Goal: Task Accomplishment & Management: Use online tool/utility

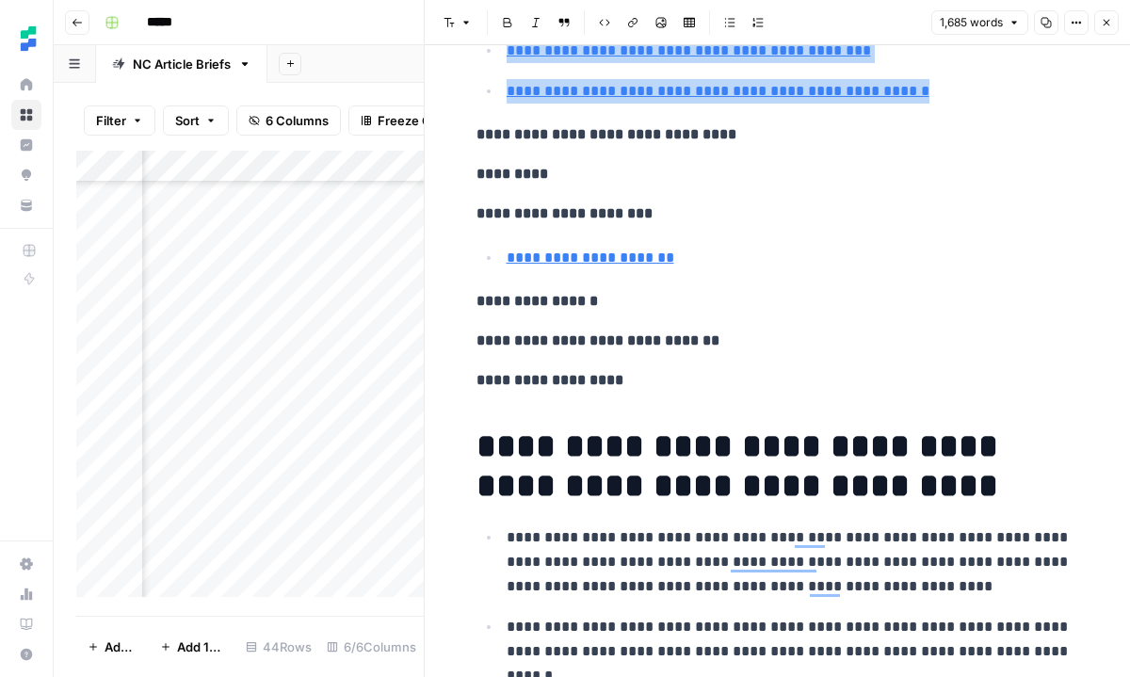
scroll to position [1510, 0]
click at [1107, 23] on icon "button" at bounding box center [1106, 22] width 11 height 11
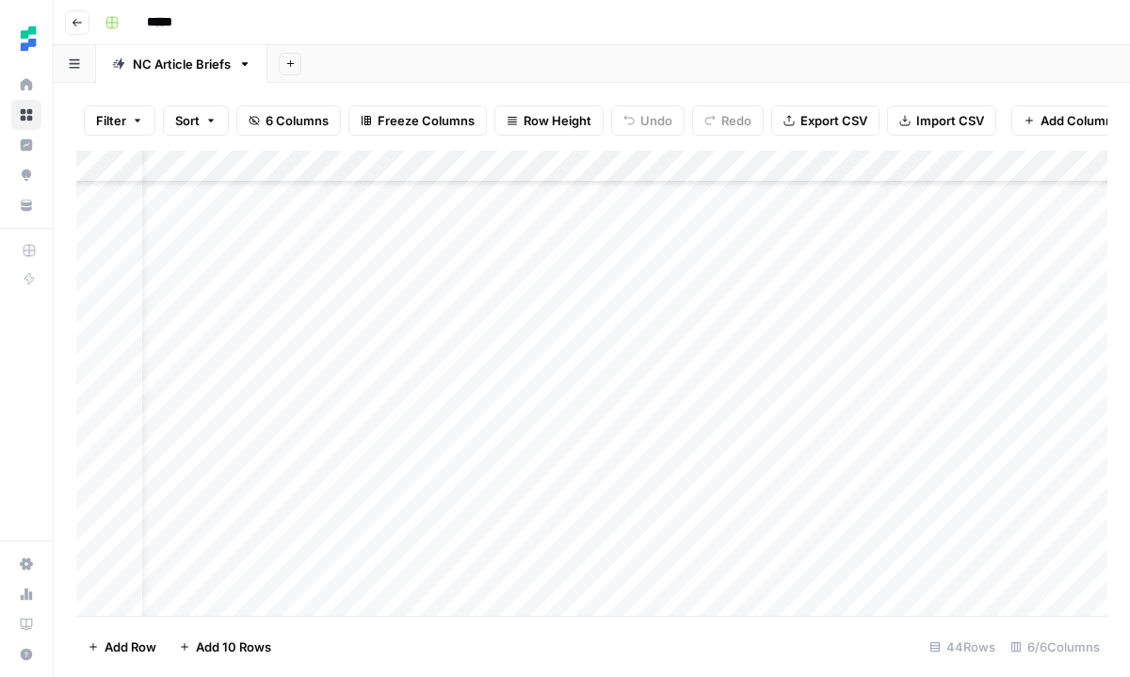
scroll to position [641, 0]
click at [859, 358] on div "Add Column" at bounding box center [591, 383] width 1031 height 465
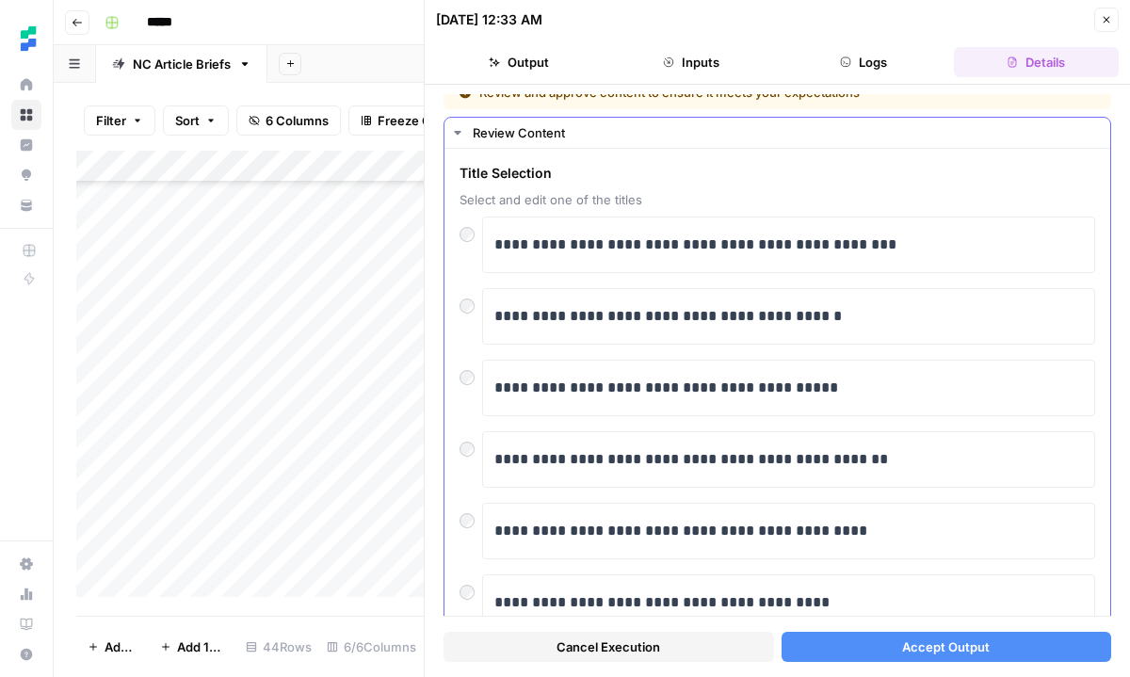
scroll to position [23, 0]
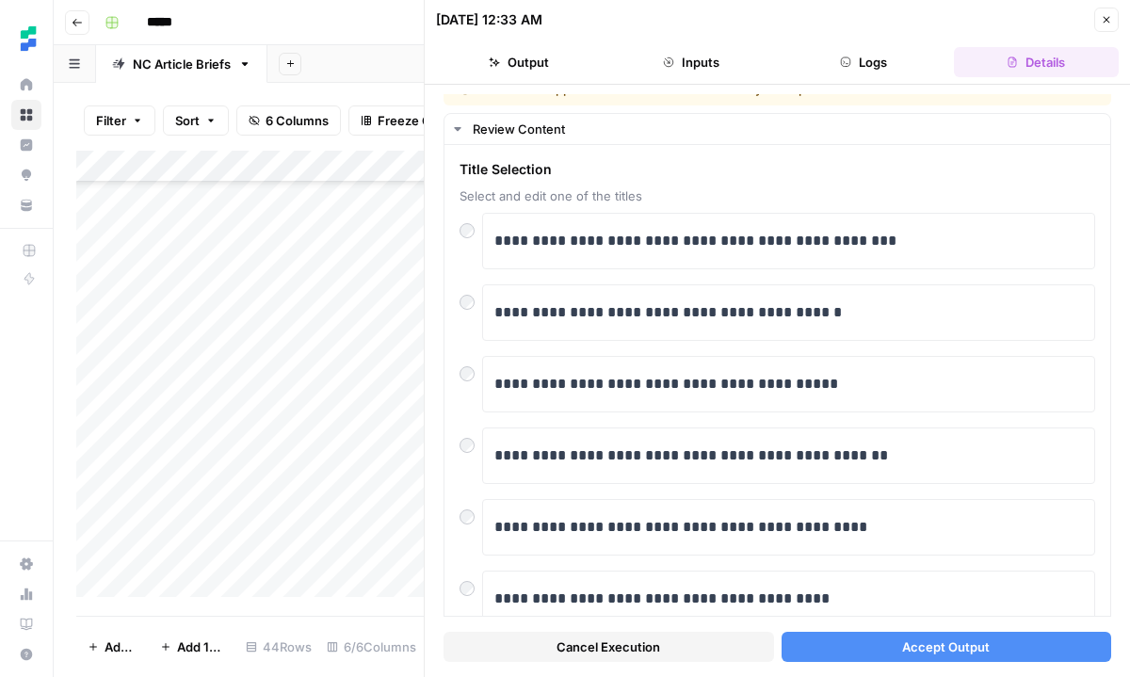
click at [917, 648] on span "Accept Output" at bounding box center [946, 647] width 88 height 19
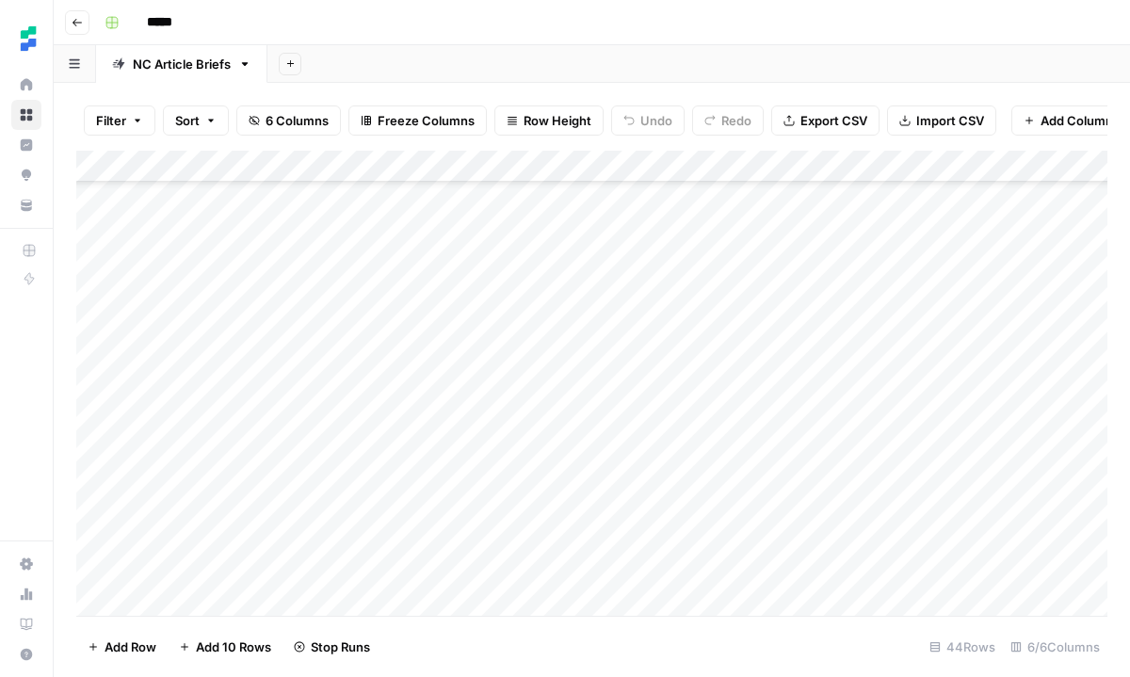
click at [885, 385] on div "Add Column" at bounding box center [591, 383] width 1031 height 465
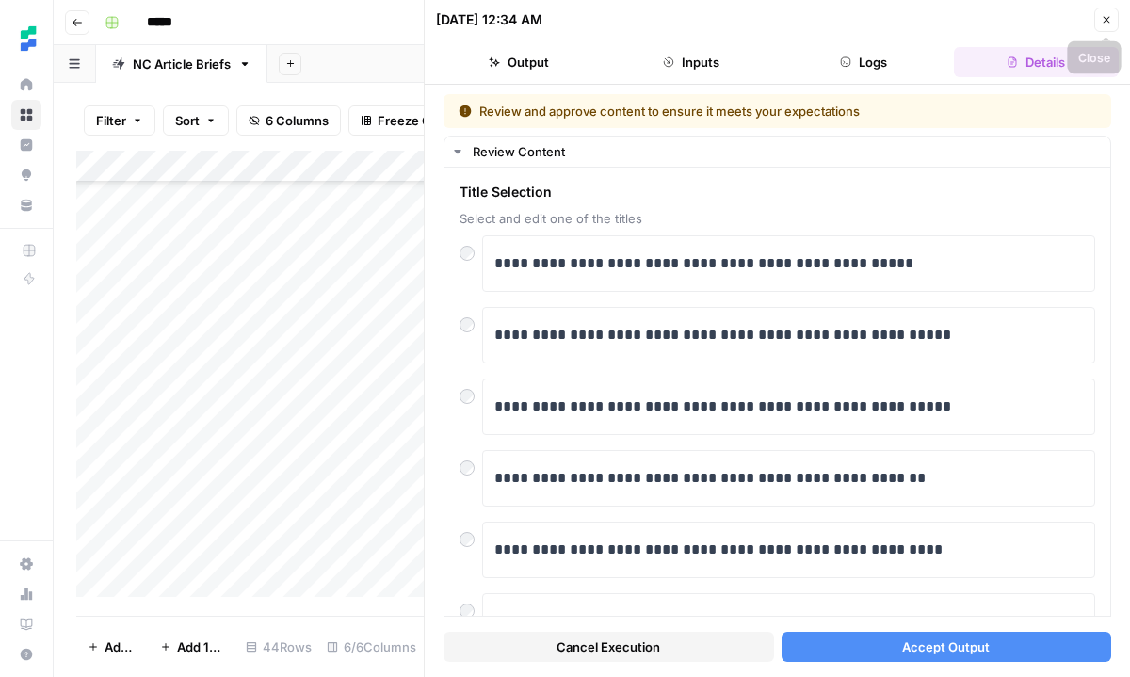
click at [1107, 24] on icon "button" at bounding box center [1106, 19] width 11 height 11
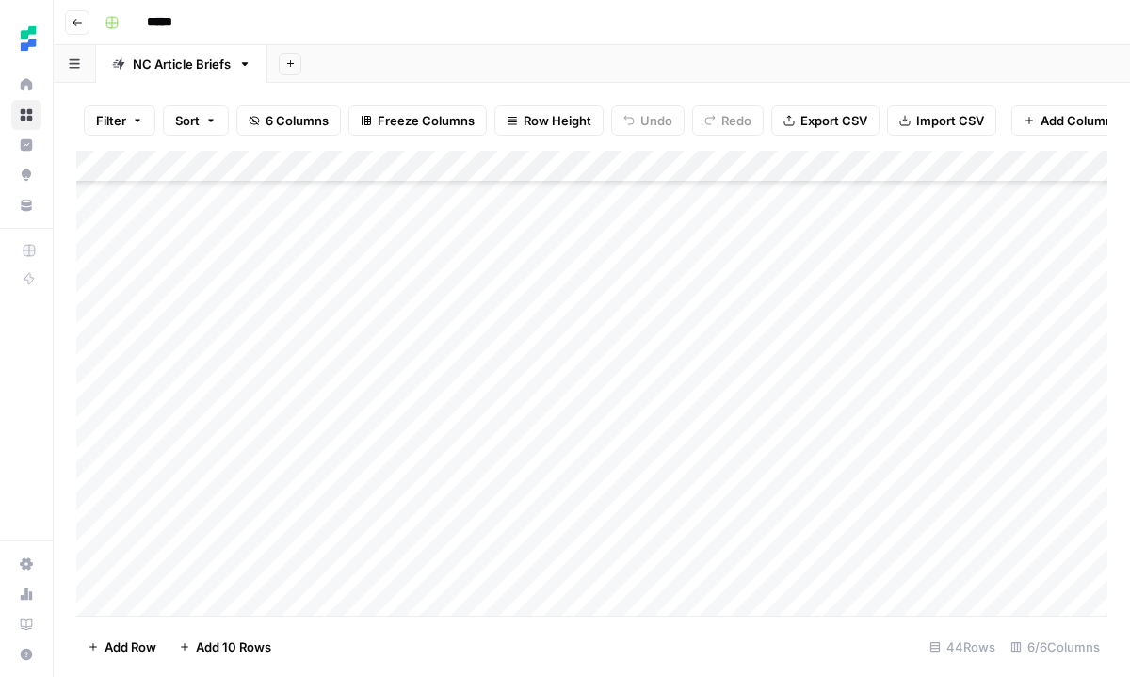
click at [845, 388] on div "Add Column" at bounding box center [591, 383] width 1031 height 465
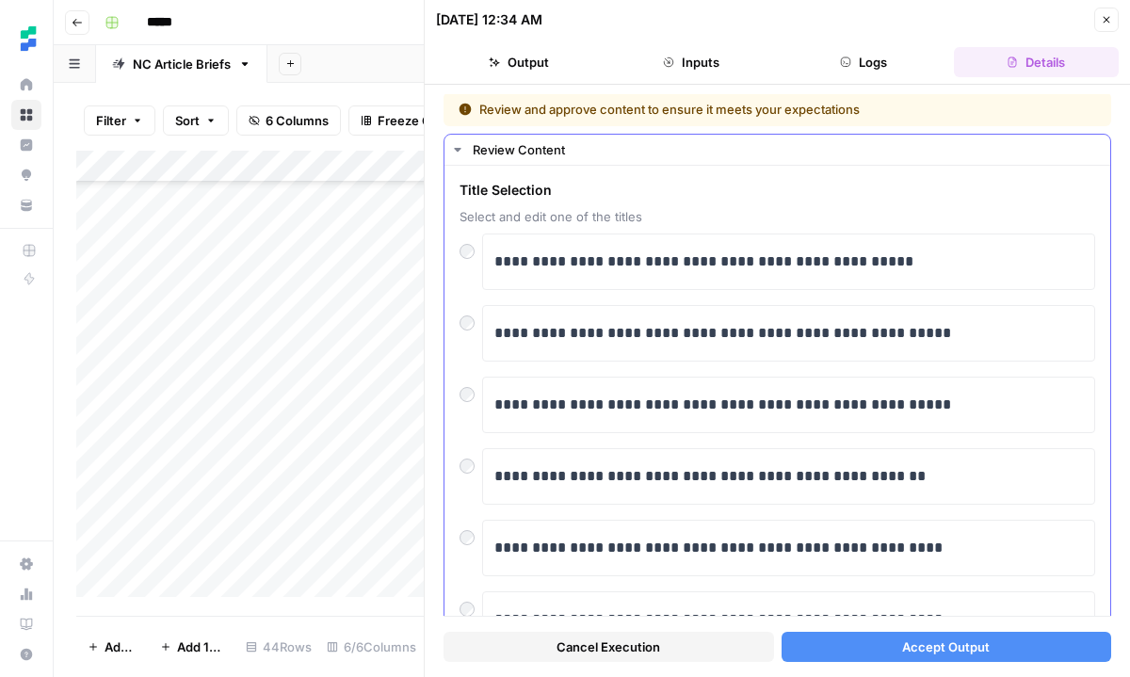
scroll to position [1, 0]
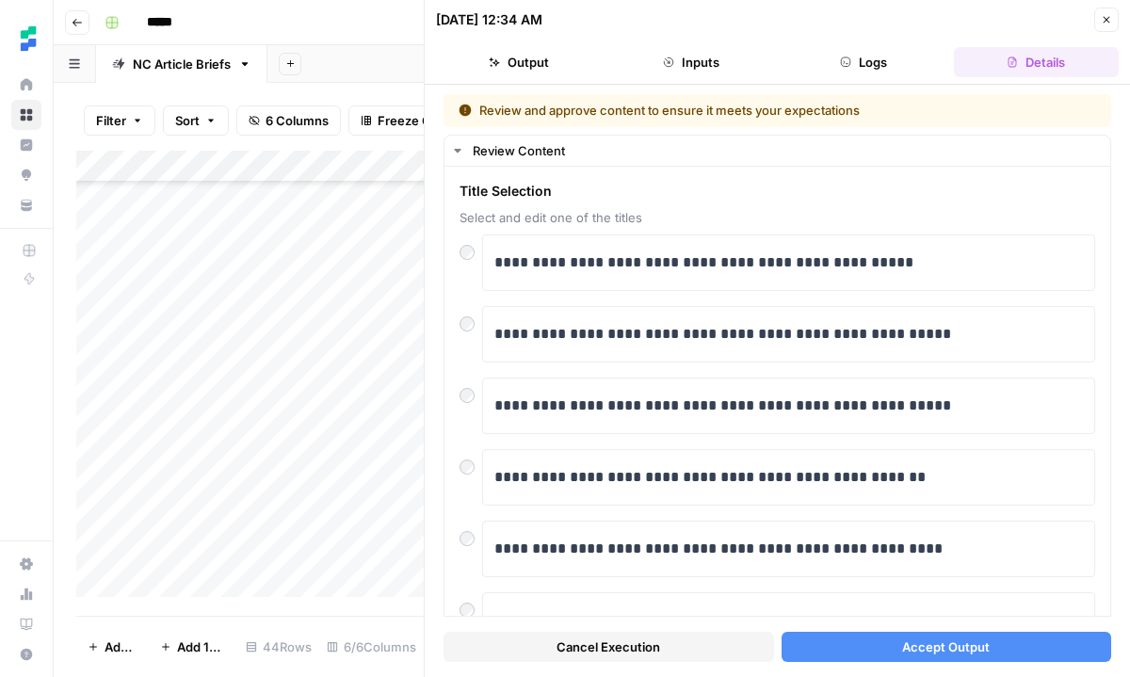
click at [1105, 20] on icon "button" at bounding box center [1106, 19] width 11 height 11
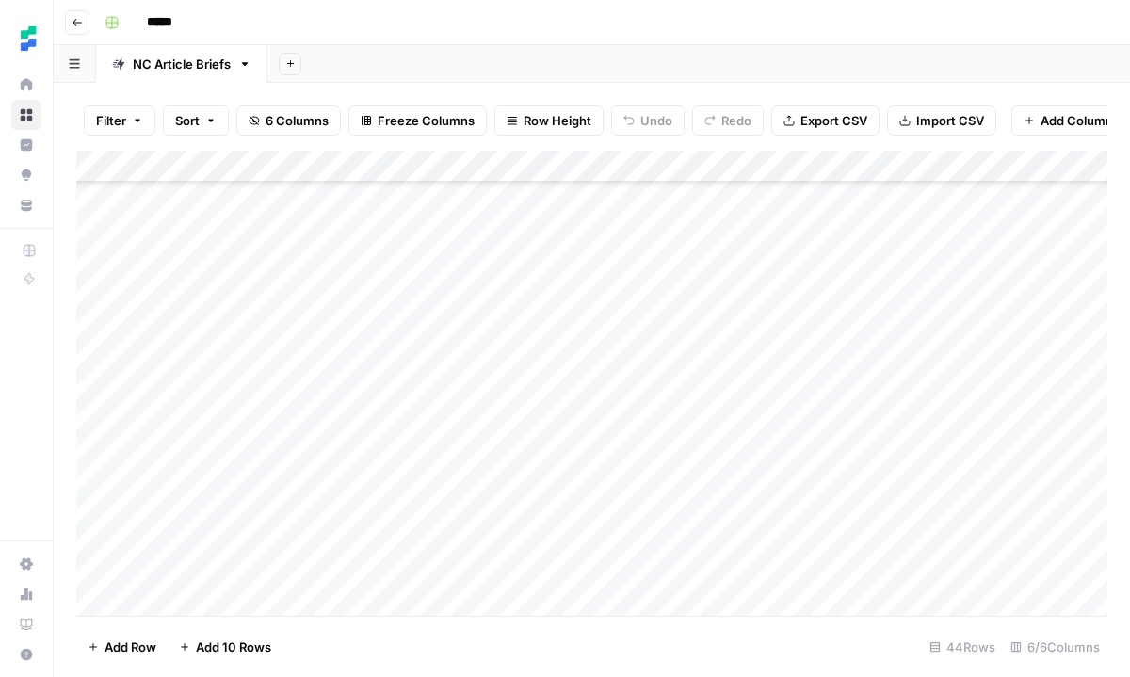
scroll to position [712, 0]
click at [832, 450] on div "Add Column" at bounding box center [591, 383] width 1031 height 465
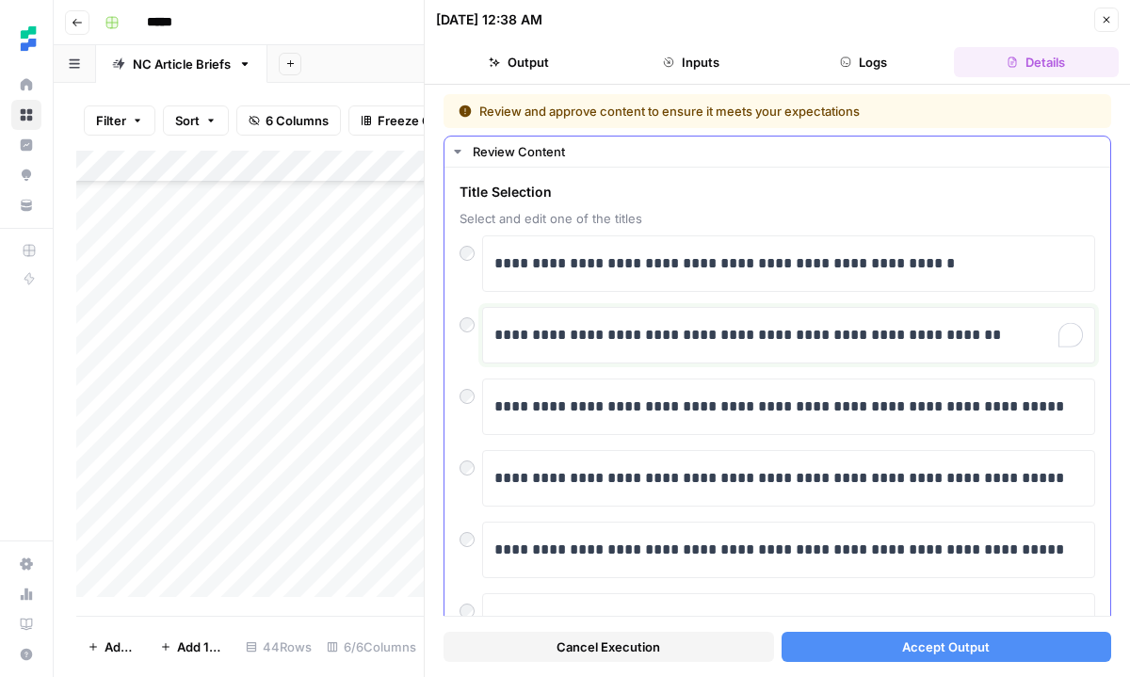
click at [1003, 332] on p "**********" at bounding box center [788, 335] width 589 height 24
click at [907, 654] on span "Accept Output" at bounding box center [946, 647] width 88 height 19
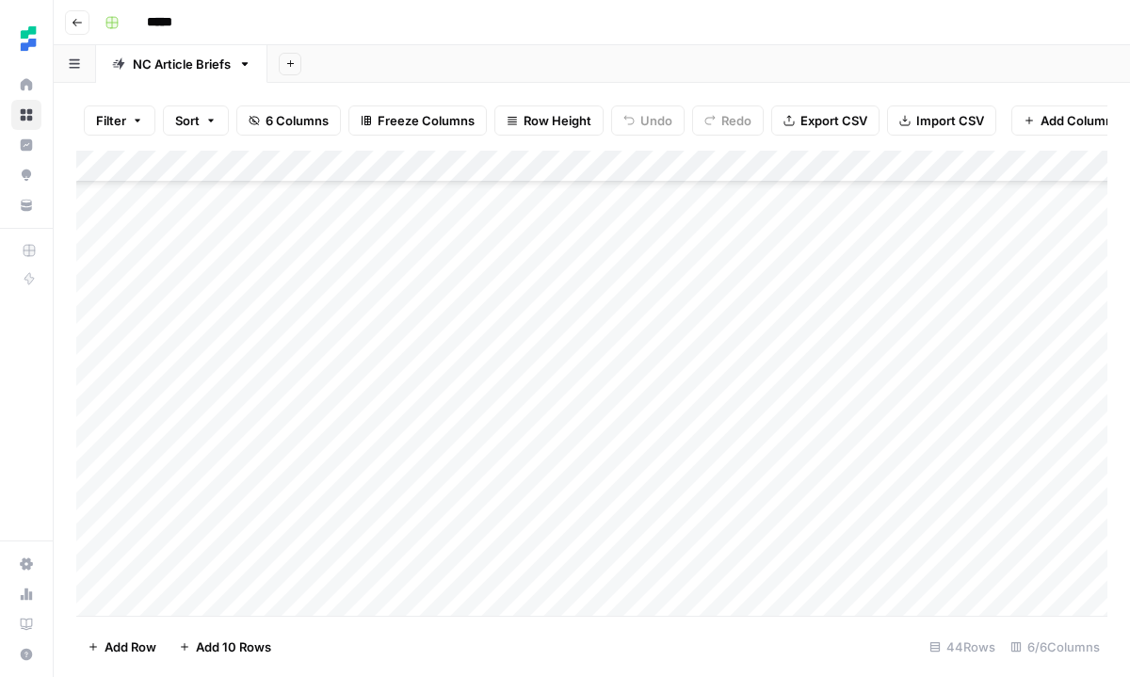
click at [814, 420] on div "Add Column" at bounding box center [591, 383] width 1031 height 465
click at [845, 446] on div "Add Column" at bounding box center [591, 383] width 1031 height 465
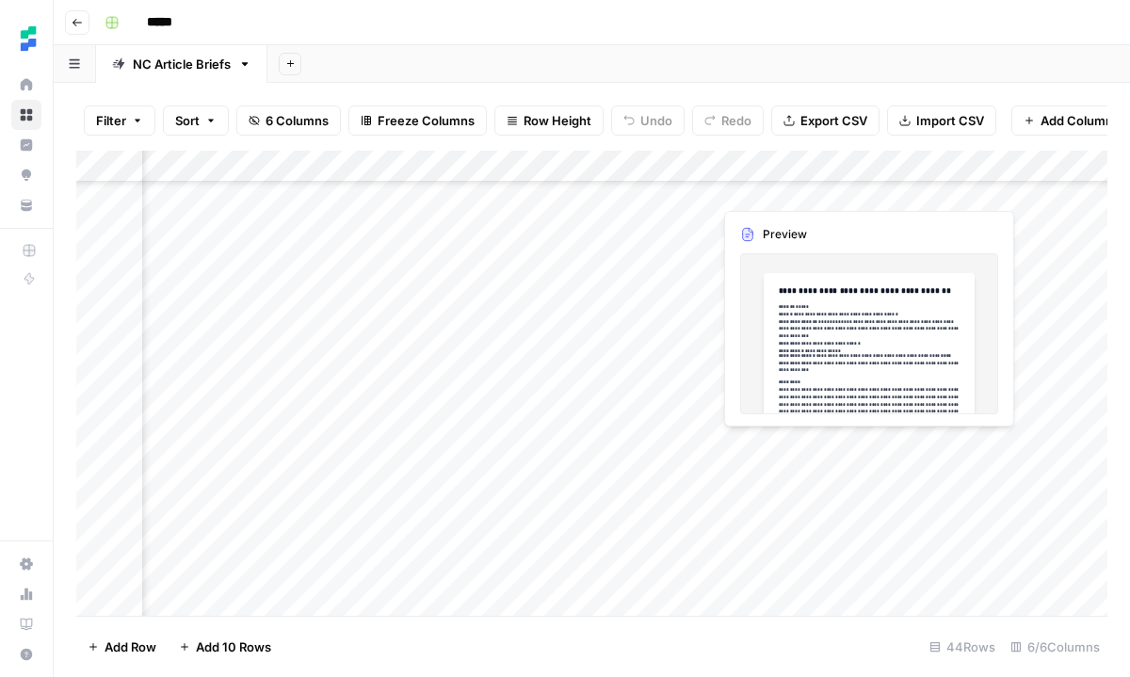
click at [922, 441] on div "Add Column" at bounding box center [591, 383] width 1031 height 465
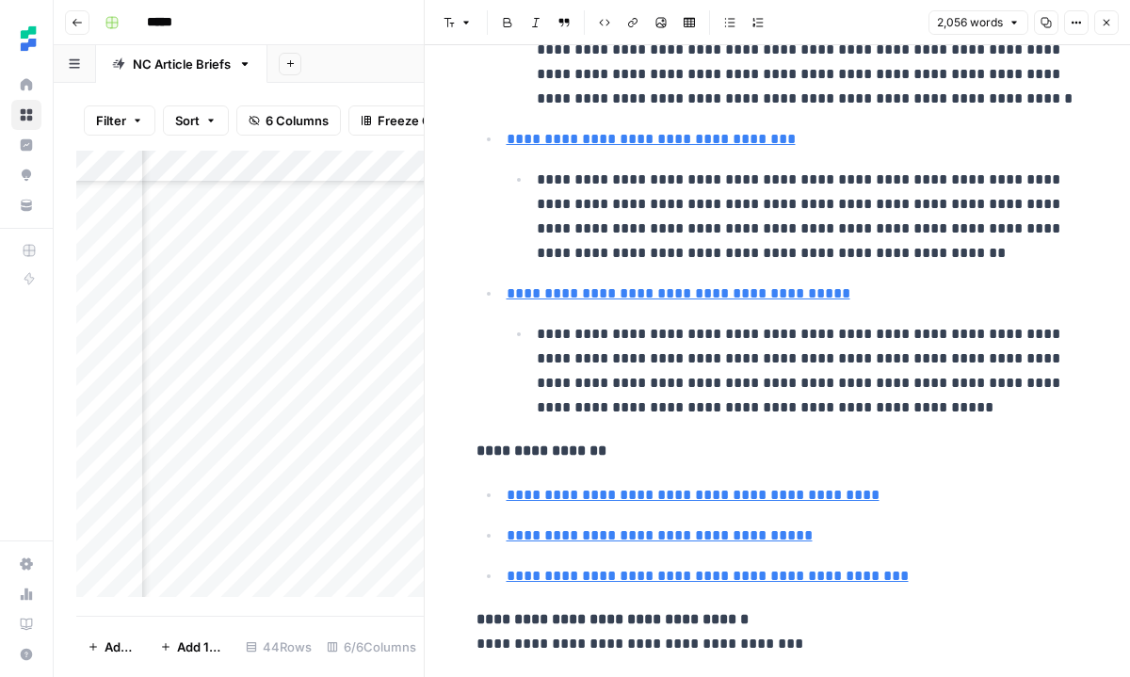
scroll to position [506, 0]
